Goal: Check status: Check status

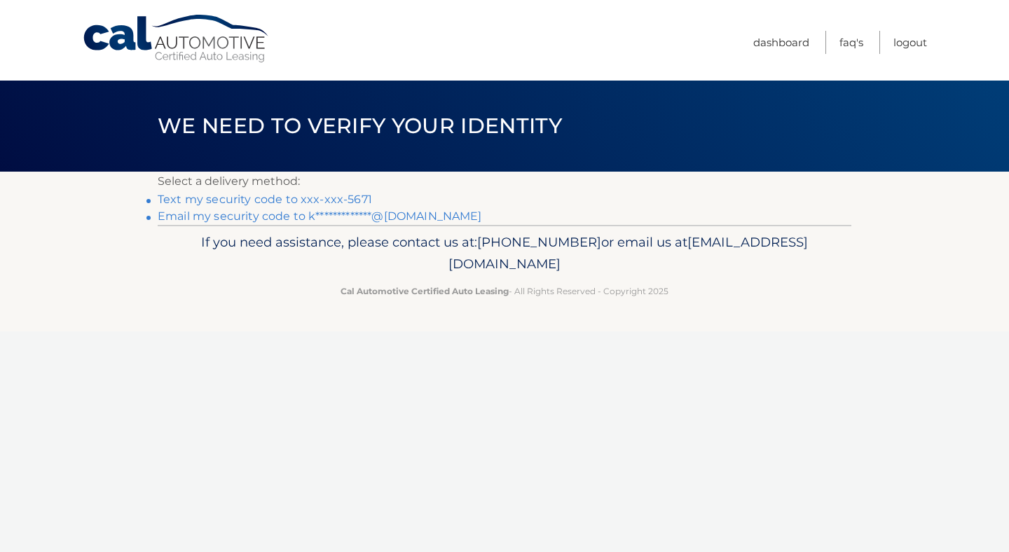
click at [226, 217] on link "**********" at bounding box center [320, 216] width 325 height 13
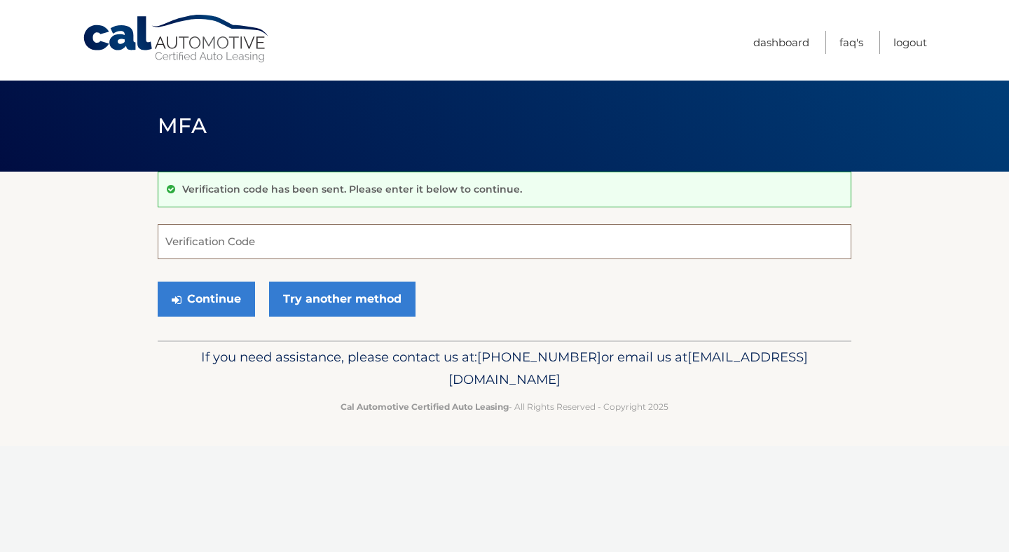
click at [211, 247] on input "Verification Code" at bounding box center [505, 241] width 694 height 35
paste input "646186"
type input "646186"
click at [224, 299] on button "Continue" at bounding box center [206, 299] width 97 height 35
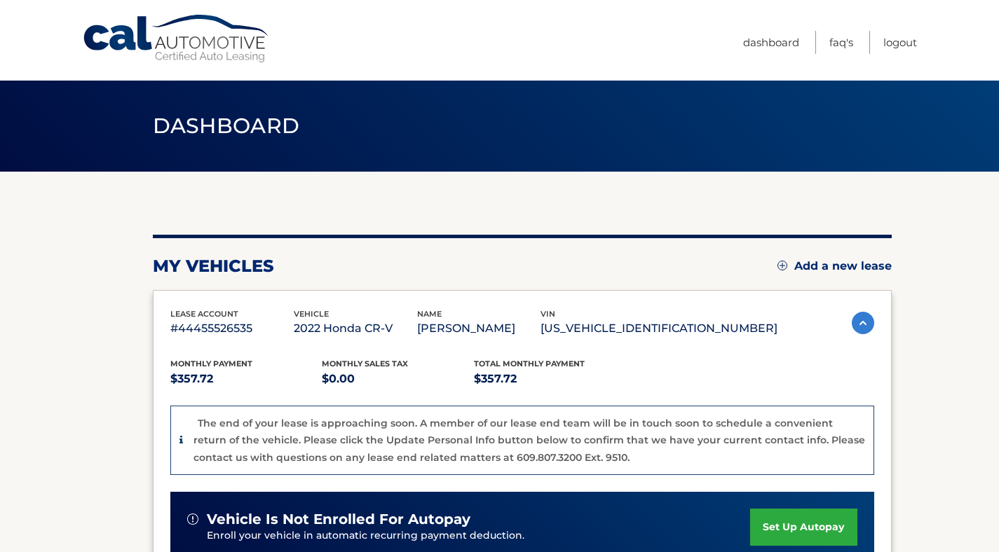
scroll to position [383, 0]
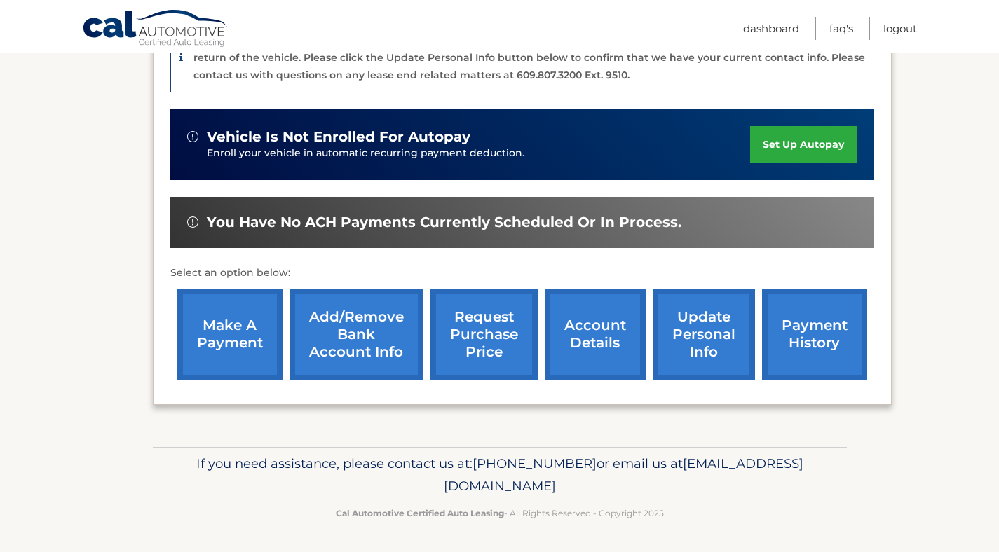
click at [819, 329] on link "payment history" at bounding box center [814, 335] width 105 height 92
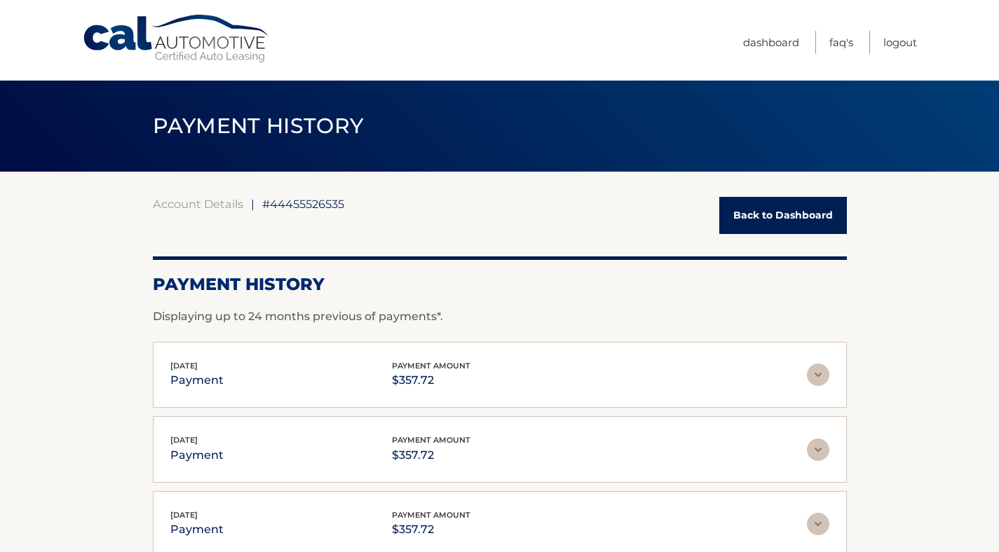
scroll to position [18, 0]
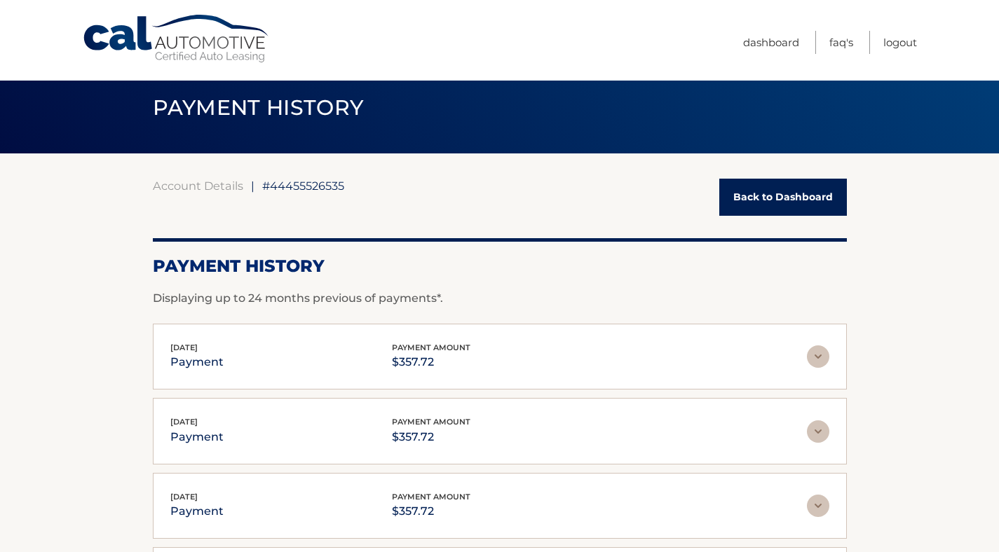
click at [819, 365] on img at bounding box center [818, 357] width 22 height 22
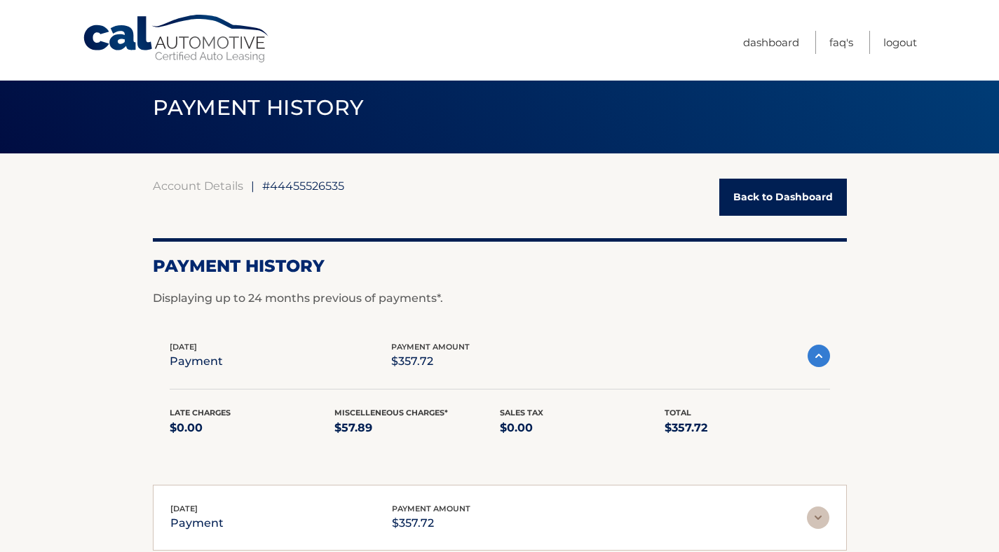
click at [821, 361] on img at bounding box center [819, 356] width 22 height 22
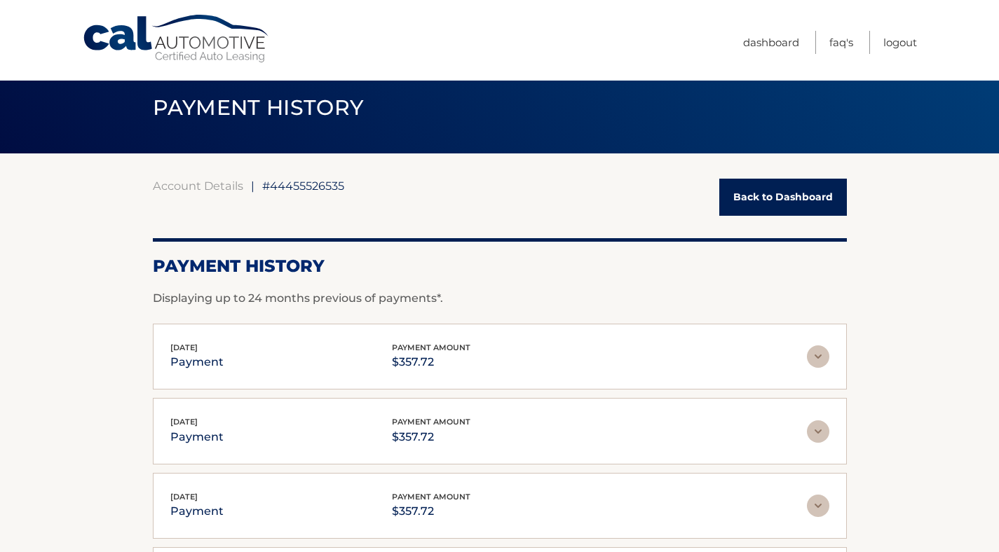
click at [780, 191] on link "Back to Dashboard" at bounding box center [783, 197] width 128 height 37
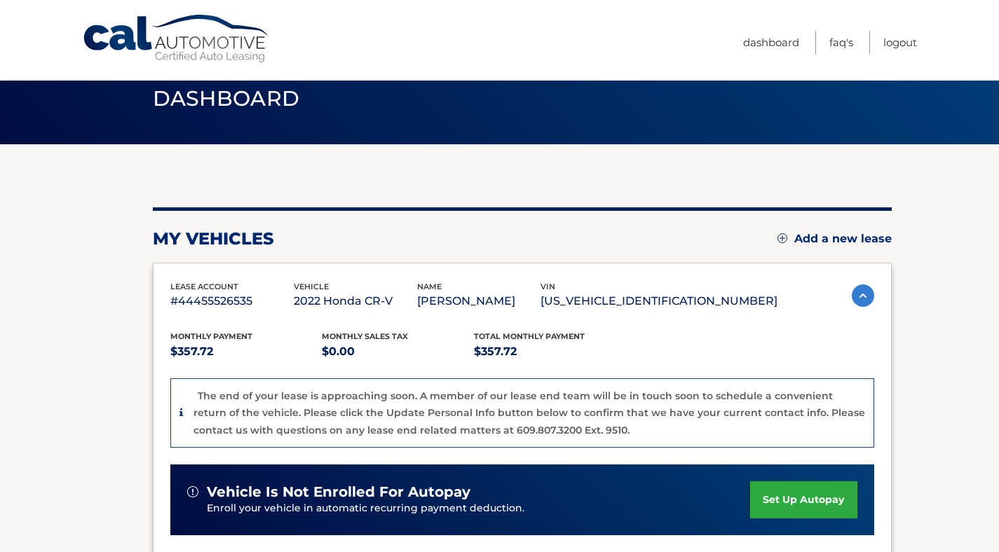
scroll to position [36, 0]
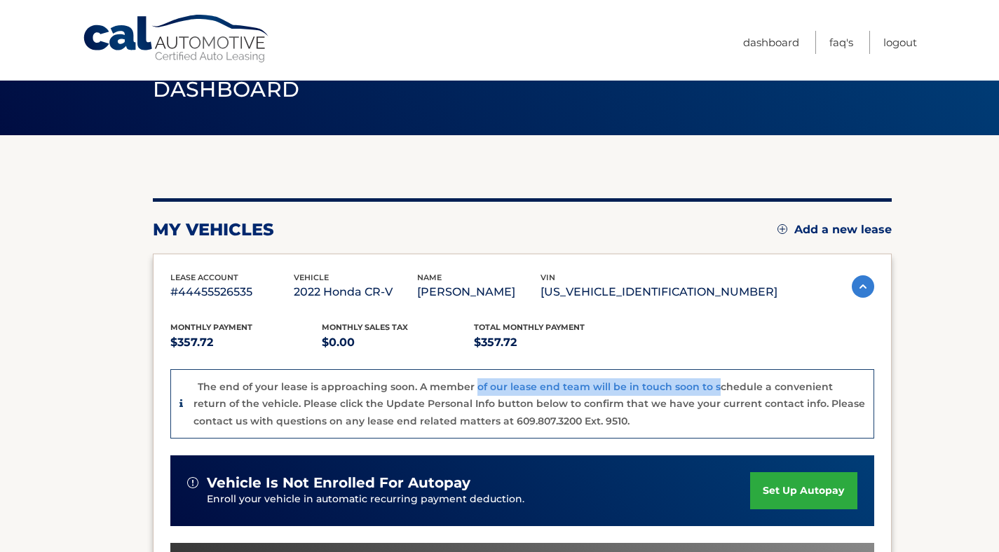
drag, startPoint x: 474, startPoint y: 388, endPoint x: 711, endPoint y: 388, distance: 237.6
click at [711, 388] on p "The end of your lease is approaching soon. A member of our lease end team will …" at bounding box center [529, 404] width 672 height 47
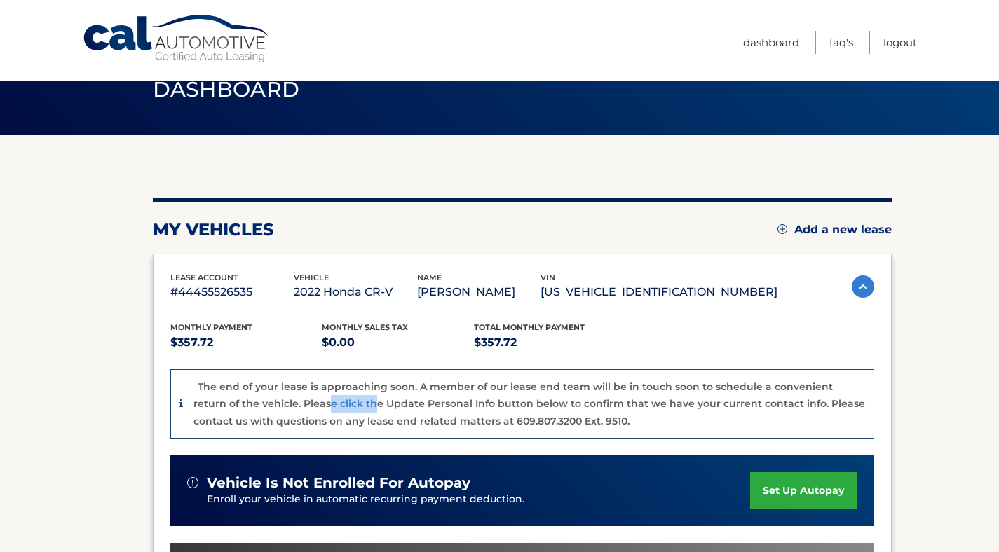
drag, startPoint x: 291, startPoint y: 405, endPoint x: 340, endPoint y: 402, distance: 49.1
click at [340, 402] on p "The end of your lease is approaching soon. A member of our lease end team will …" at bounding box center [529, 404] width 672 height 47
click at [381, 400] on p "The end of your lease is approaching soon. A member of our lease end team will …" at bounding box center [529, 404] width 672 height 47
drag, startPoint x: 560, startPoint y: 401, endPoint x: 691, endPoint y: 405, distance: 131.1
click at [667, 404] on p "The end of your lease is approaching soon. A member of our lease end team will …" at bounding box center [529, 404] width 672 height 47
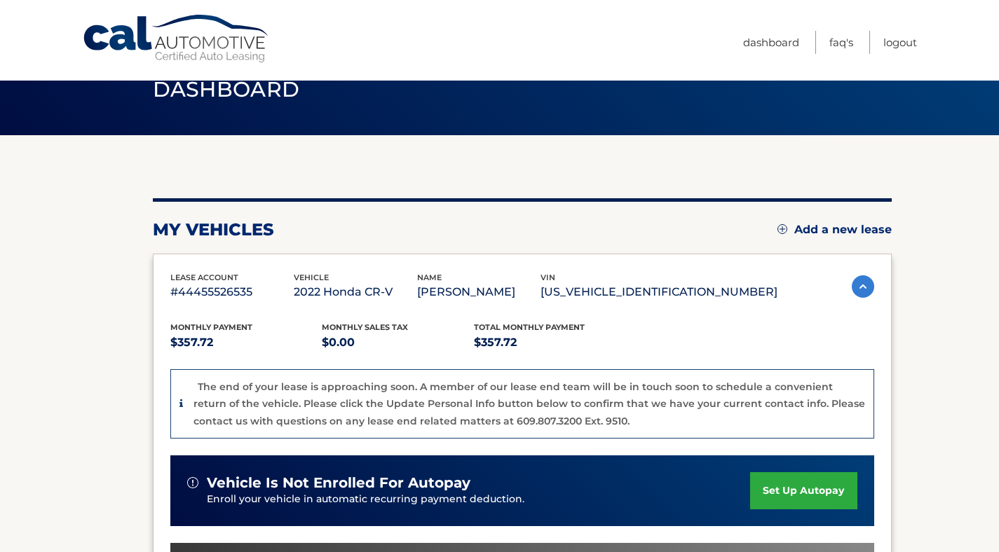
click at [723, 403] on p "The end of your lease is approaching soon. A member of our lease end team will …" at bounding box center [529, 404] width 672 height 47
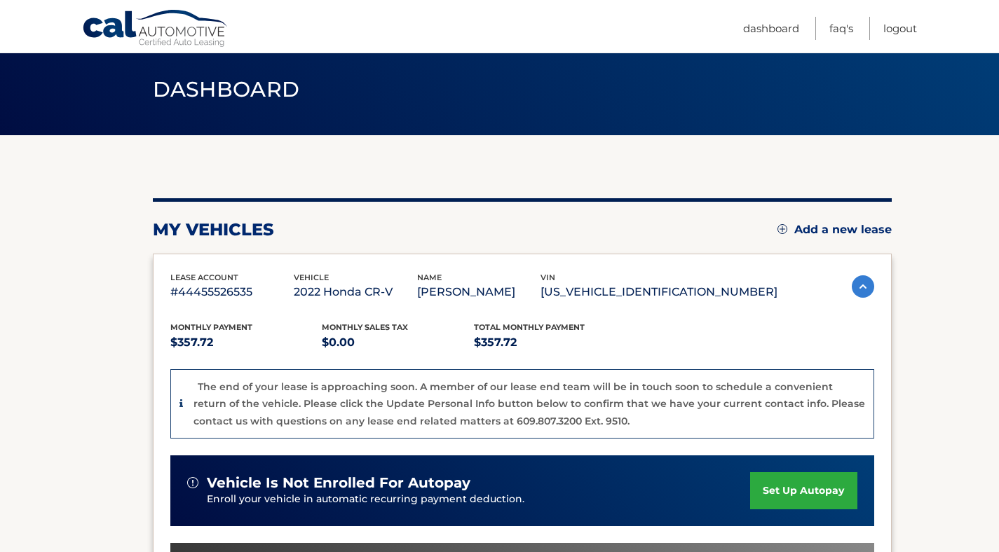
scroll to position [299, 0]
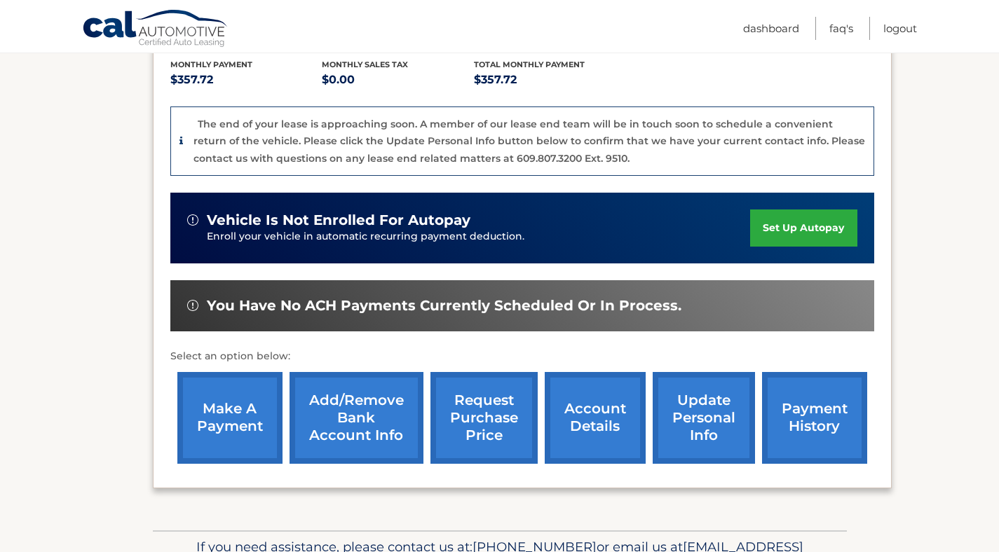
click at [607, 426] on link "account details" at bounding box center [595, 418] width 101 height 92
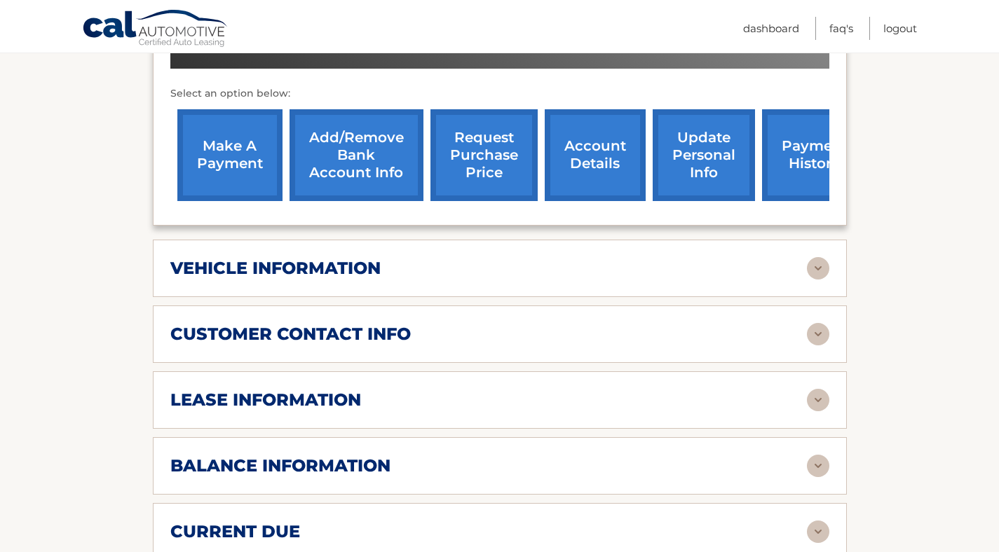
scroll to position [512, 0]
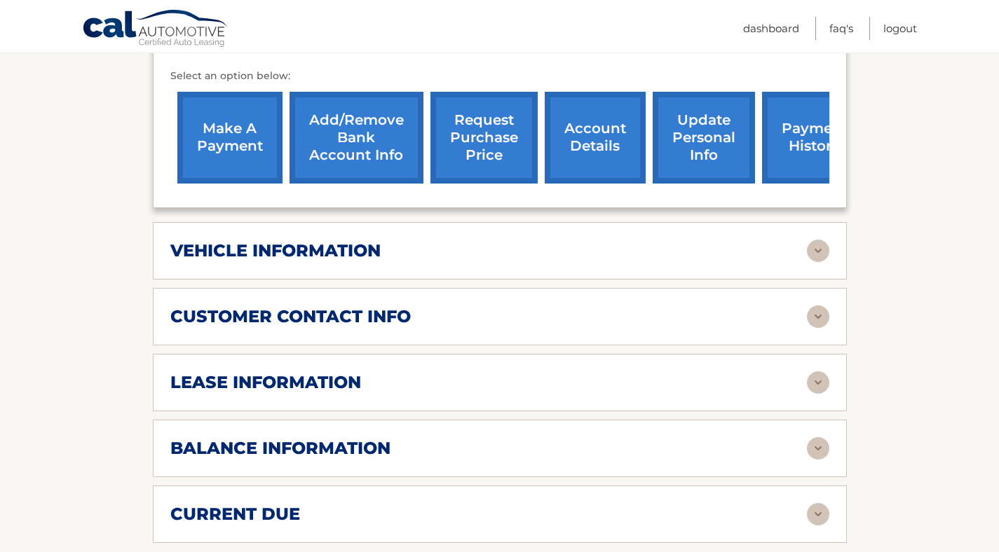
click at [821, 446] on img at bounding box center [818, 448] width 22 height 22
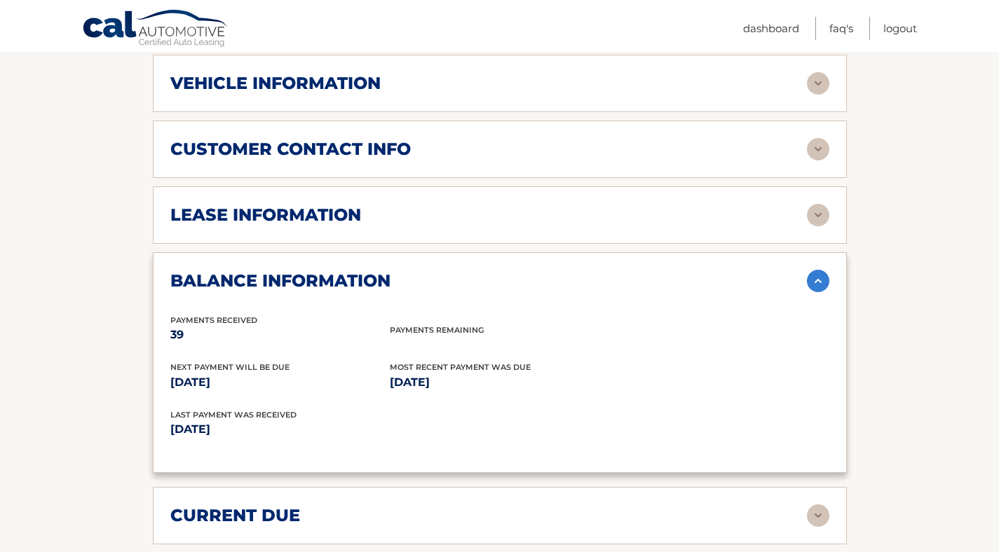
scroll to position [718, 0]
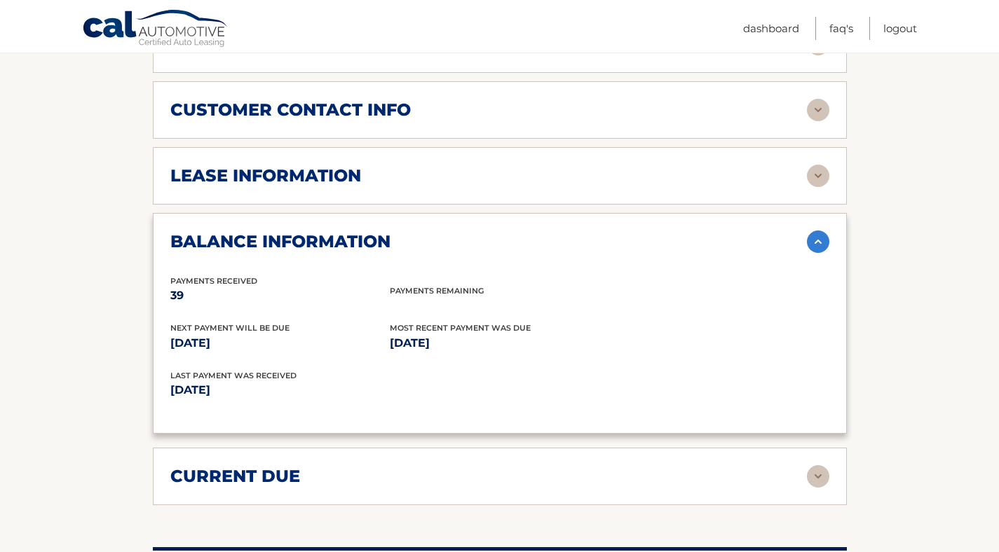
click at [812, 479] on img at bounding box center [818, 476] width 22 height 22
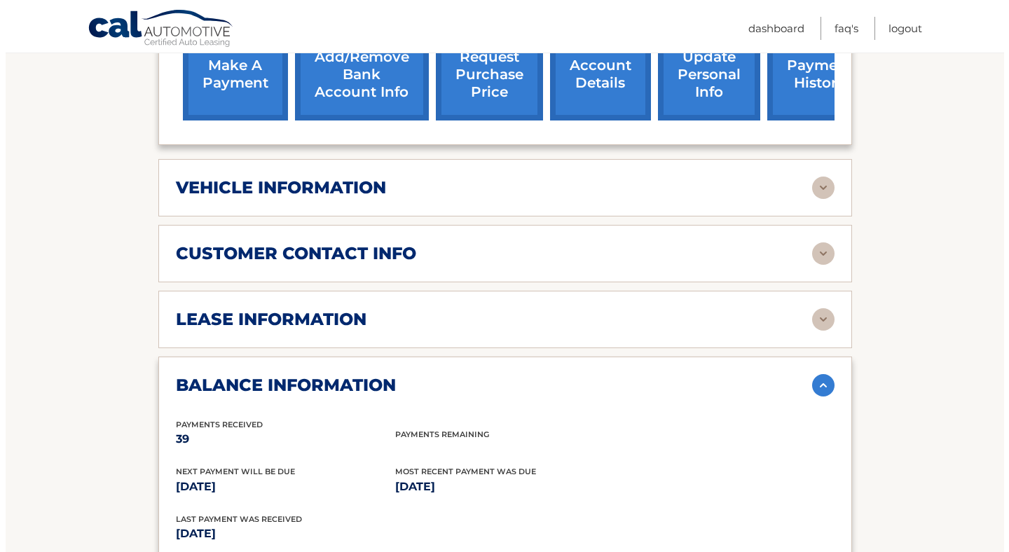
scroll to position [730, 0]
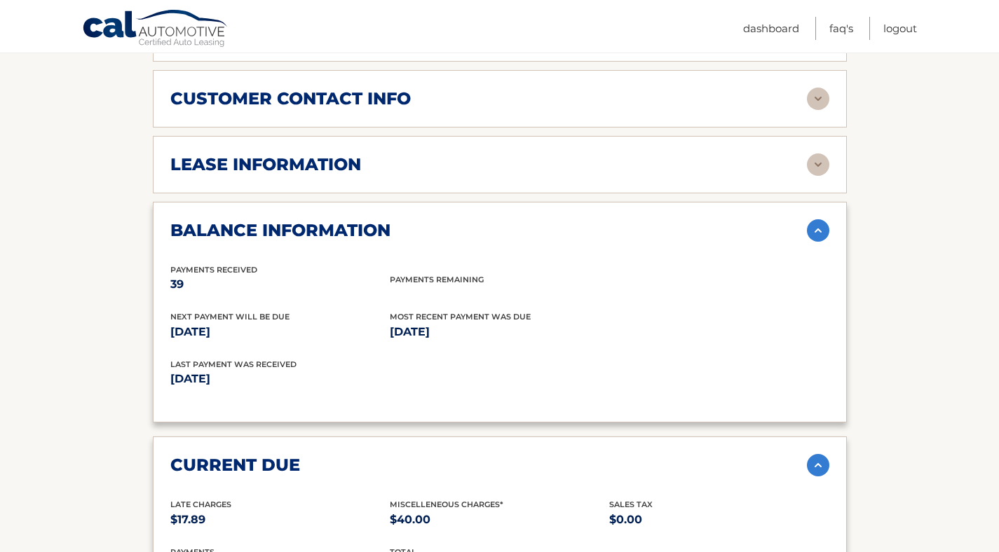
click at [418, 358] on div "Last Payment was received [DATE]" at bounding box center [334, 374] width 329 height 32
